Goal: Task Accomplishment & Management: Use online tool/utility

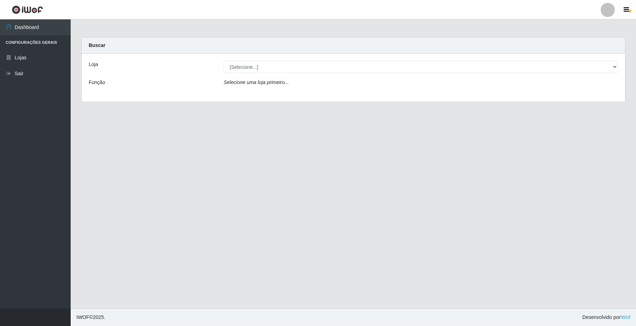
click at [470, 160] on main "Carregando... Buscar Loja [Selecione...] O Filezão - Centenário Função Selecion…" at bounding box center [353, 163] width 565 height 289
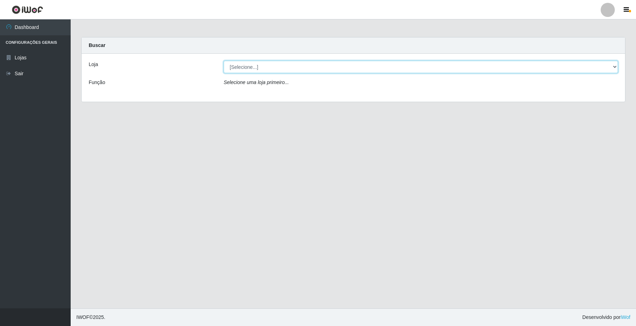
click at [611, 68] on select "[Selecione...] O Filezão - Centenário" at bounding box center [421, 67] width 394 height 12
select select "203"
click at [224, 61] on select "[Selecione...] O Filezão - Centenário" at bounding box center [421, 67] width 394 height 12
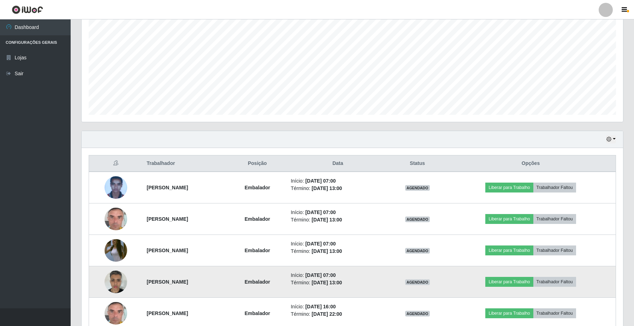
scroll to position [270, 0]
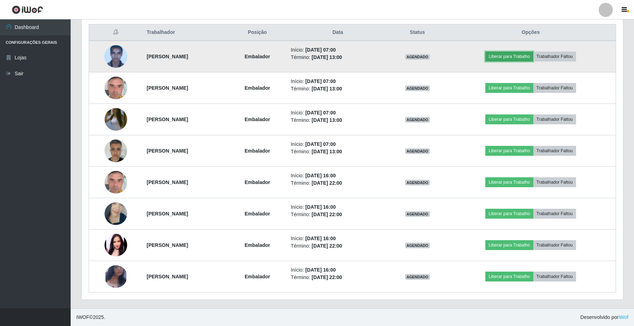
click at [518, 57] on button "Liberar para Trabalho" at bounding box center [509, 57] width 48 height 10
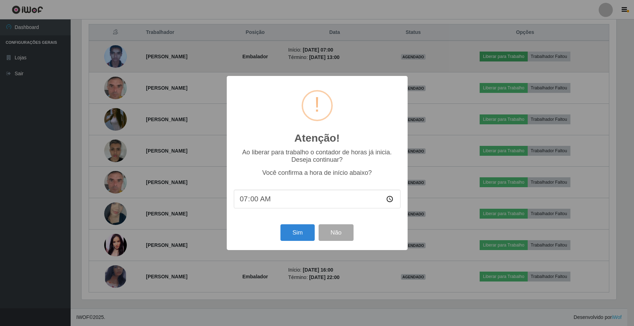
scroll to position [147, 536]
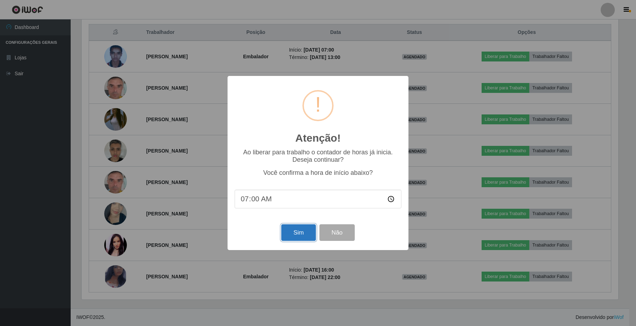
click at [297, 230] on button "Sim" at bounding box center [298, 232] width 34 height 17
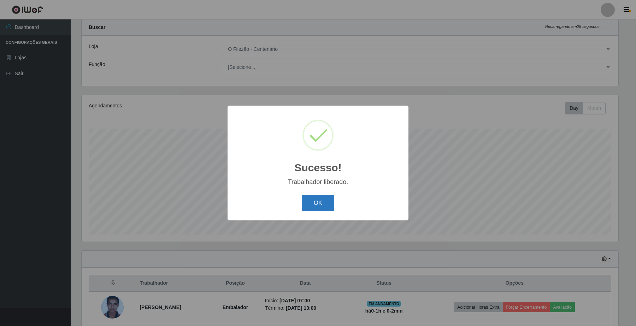
click at [320, 202] on button "OK" at bounding box center [318, 203] width 33 height 17
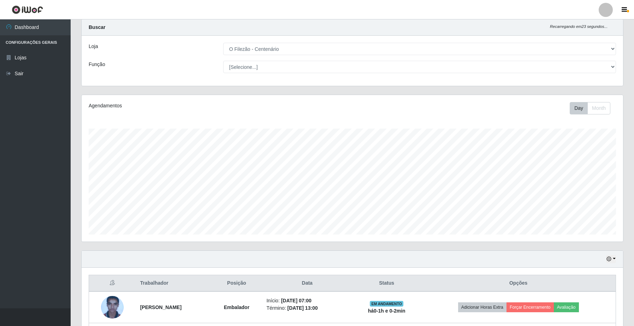
scroll to position [150, 0]
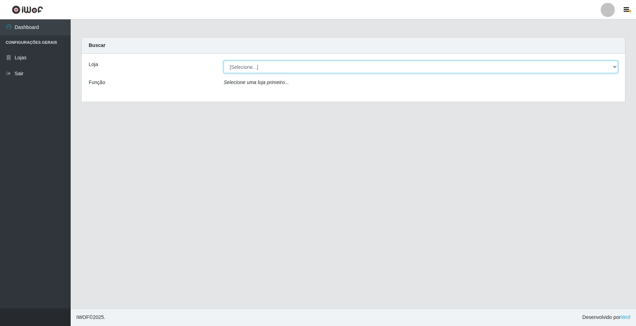
click at [614, 66] on select "[Selecione...] O Filezão - Centenário" at bounding box center [421, 67] width 394 height 12
select select "203"
click at [224, 61] on select "[Selecione...] O Filezão - Centenário" at bounding box center [421, 67] width 394 height 12
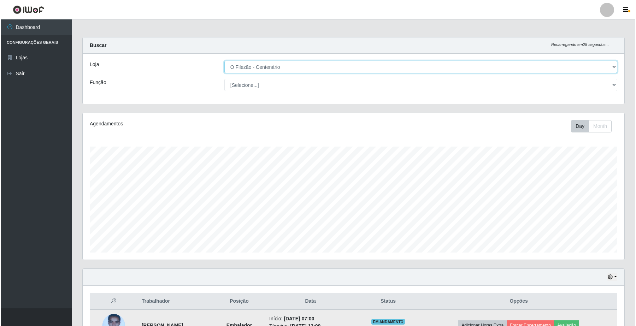
scroll to position [88, 0]
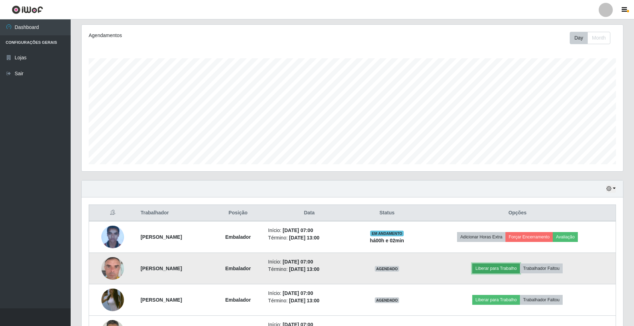
click at [504, 266] on button "Liberar para Trabalho" at bounding box center [496, 268] width 48 height 10
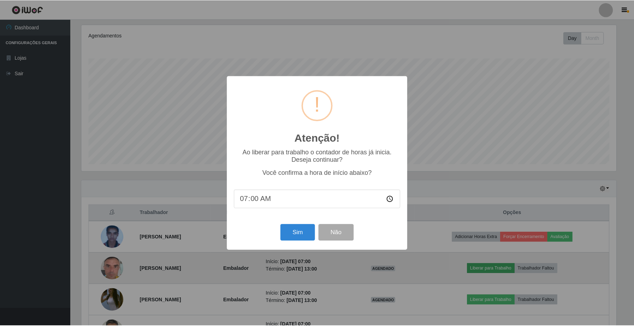
scroll to position [147, 536]
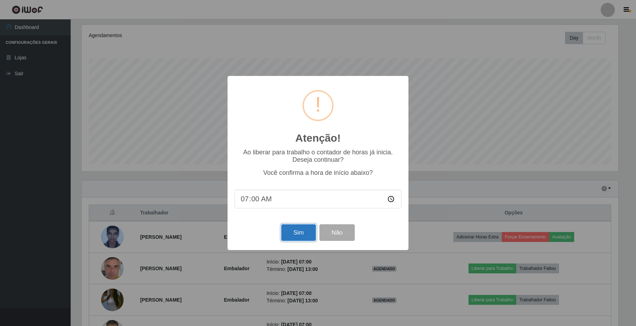
click at [308, 241] on button "Sim" at bounding box center [298, 232] width 34 height 17
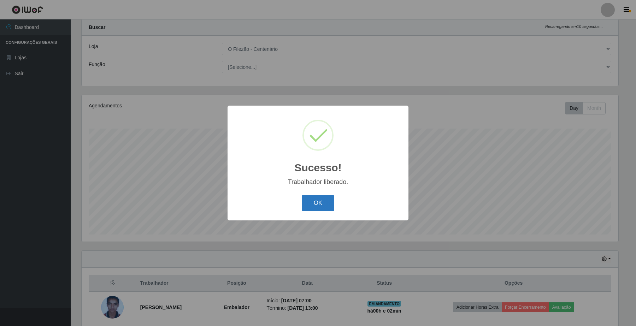
click at [310, 202] on button "OK" at bounding box center [318, 203] width 33 height 17
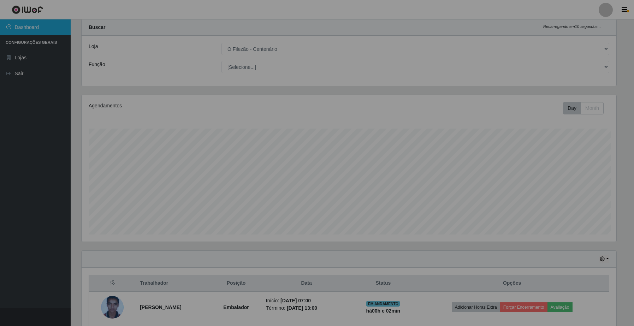
scroll to position [147, 541]
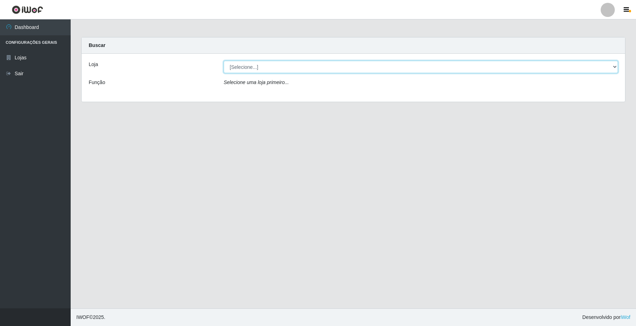
click at [240, 69] on select "[Selecione...] O Filezão - Centenário" at bounding box center [421, 67] width 394 height 12
select select "203"
click at [224, 61] on select "[Selecione...] O Filezão - Centenário" at bounding box center [421, 67] width 394 height 12
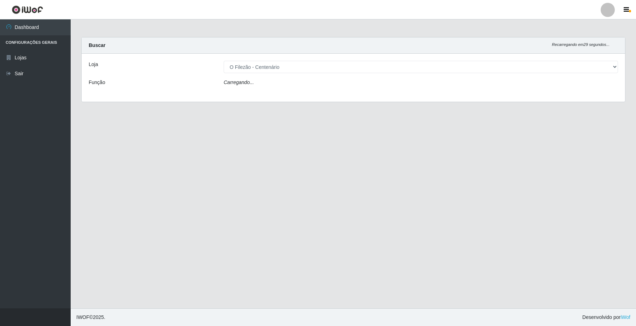
click at [249, 85] on icon "Carregando..." at bounding box center [239, 82] width 30 height 6
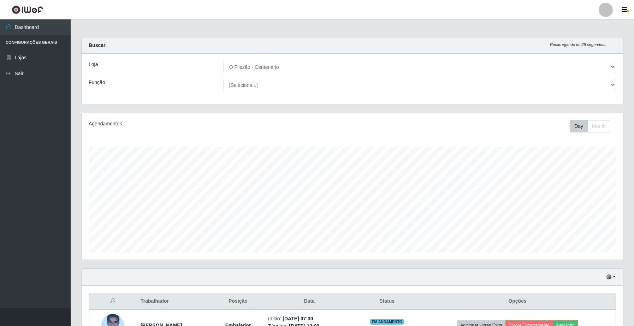
scroll to position [147, 541]
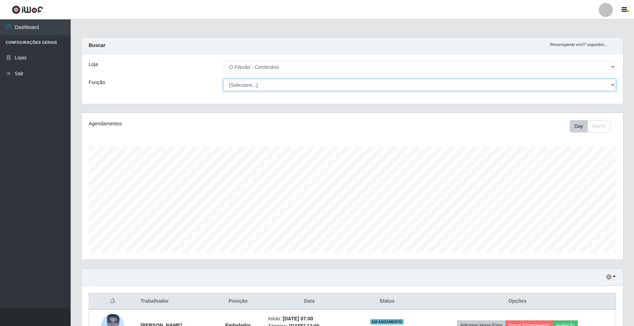
click at [246, 84] on select "[Selecione...] Auxiliar de Estacionamento Auxiliar de Estacionamento + Auxiliar…" at bounding box center [419, 85] width 393 height 12
select select "1"
click at [223, 79] on select "[Selecione...] Auxiliar de Estacionamento Auxiliar de Estacionamento + Auxiliar…" at bounding box center [419, 85] width 393 height 12
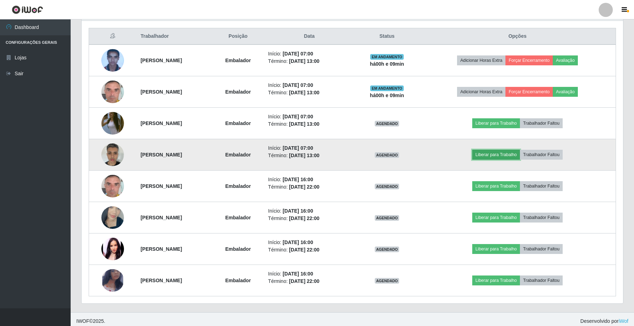
click at [511, 156] on button "Liberar para Trabalho" at bounding box center [496, 155] width 48 height 10
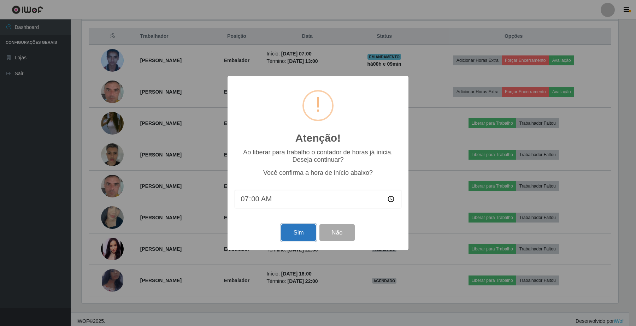
click at [290, 232] on button "Sim" at bounding box center [298, 232] width 34 height 17
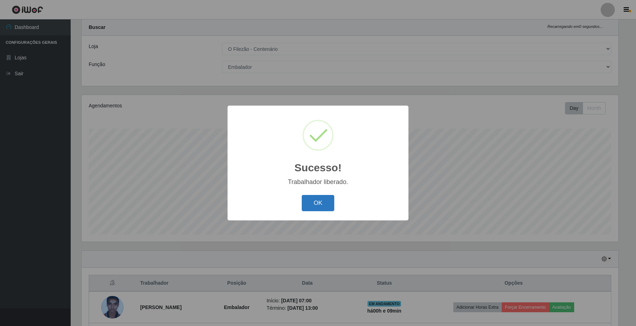
click at [326, 206] on button "OK" at bounding box center [318, 203] width 33 height 17
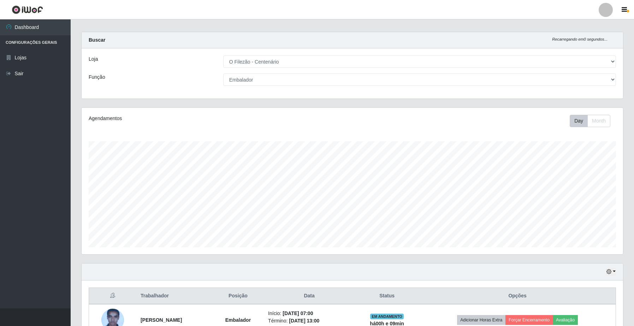
scroll to position [0, 0]
